Goal: Task Accomplishment & Management: Complete application form

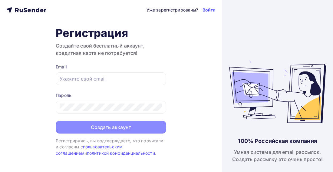
click at [64, 80] on input "text" at bounding box center [111, 78] width 103 height 7
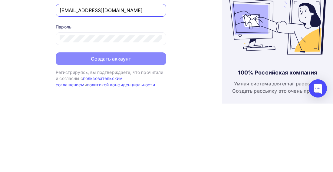
type input "[EMAIL_ADDRESS][DOMAIN_NAME]"
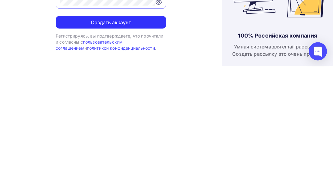
click at [73, 126] on button "Создать аккаунт" at bounding box center [111, 127] width 110 height 13
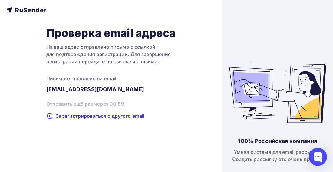
click at [55, 116] on div "Зарегистрироваться с другого email" at bounding box center [110, 115] width 129 height 7
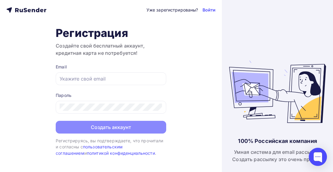
click at [74, 77] on input "text" at bounding box center [111, 78] width 103 height 7
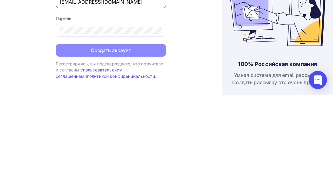
type input "[EMAIL_ADDRESS][DOMAIN_NAME]"
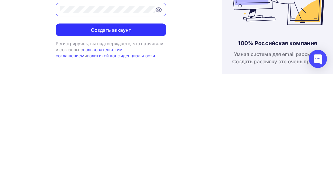
click at [82, 127] on button "Создать аккаунт" at bounding box center [111, 127] width 110 height 13
